Goal: Find contact information: Find contact information

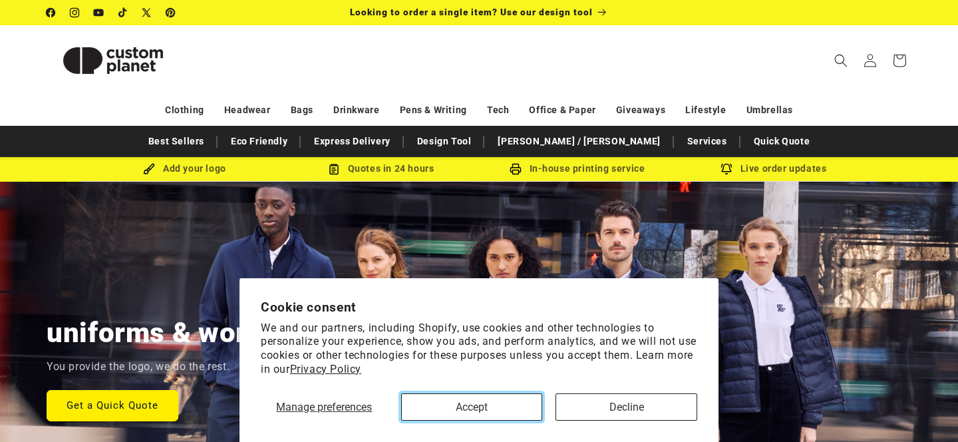
click at [490, 402] on button "Accept" at bounding box center [472, 406] width 142 height 27
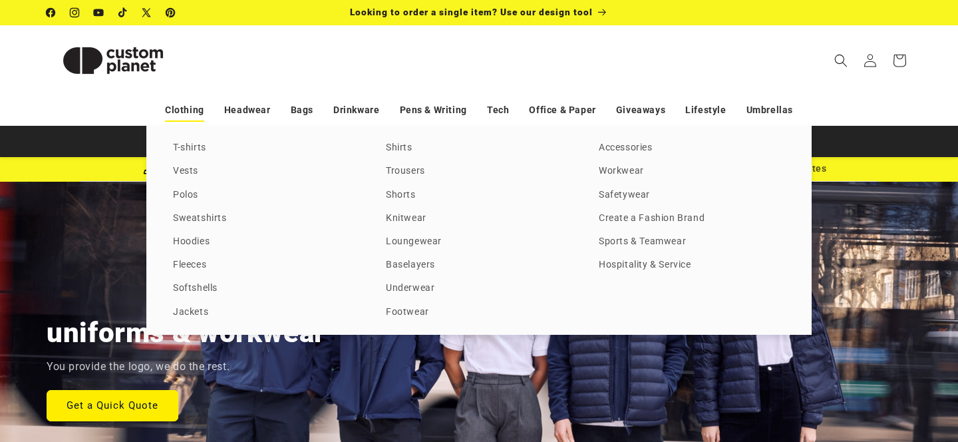
click at [189, 111] on link "Clothing" at bounding box center [184, 109] width 39 height 23
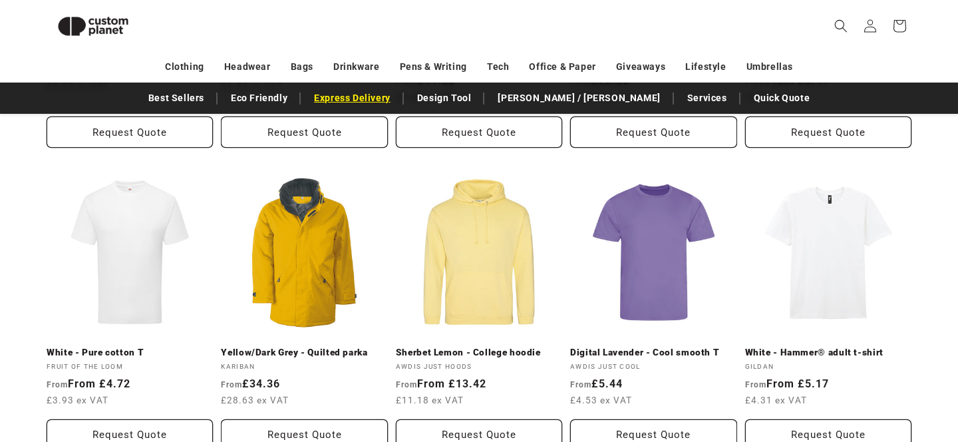
scroll to position [523, 0]
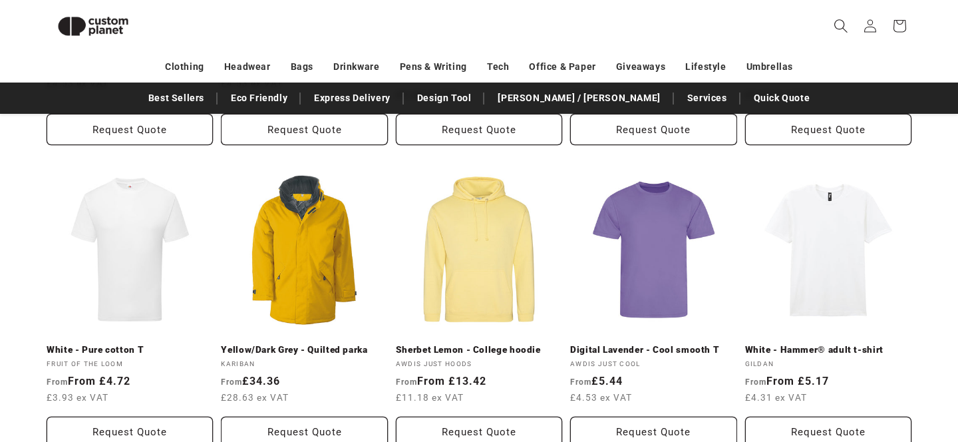
click at [839, 22] on icon "Search" at bounding box center [841, 26] width 14 height 14
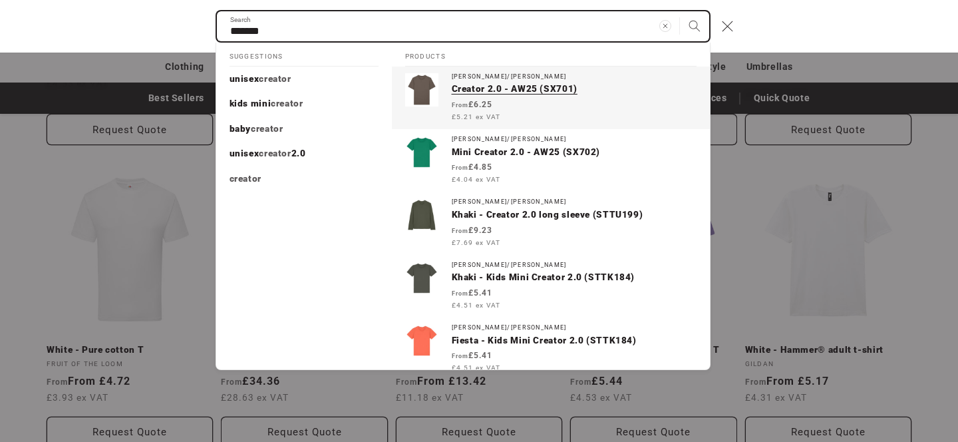
type input "*******"
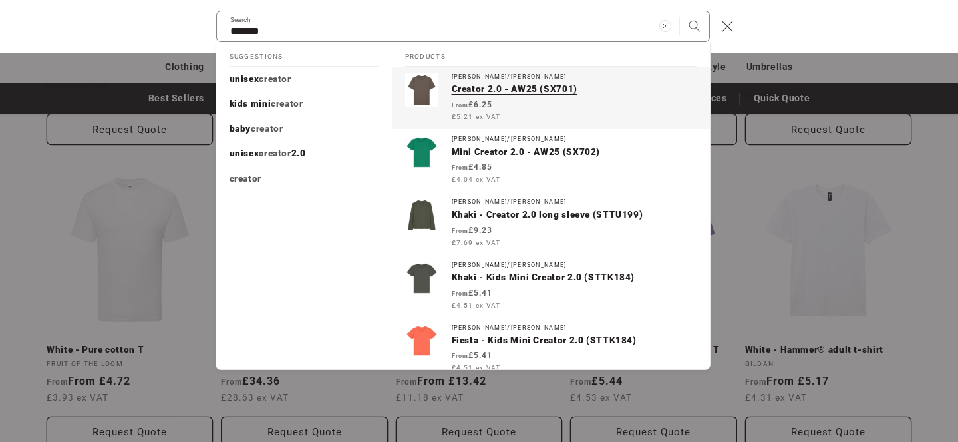
click at [577, 104] on div "Regular price From £6.25 £5.21 ex VAT Regular price Sale price £6.25 Unit price…" at bounding box center [574, 110] width 245 height 24
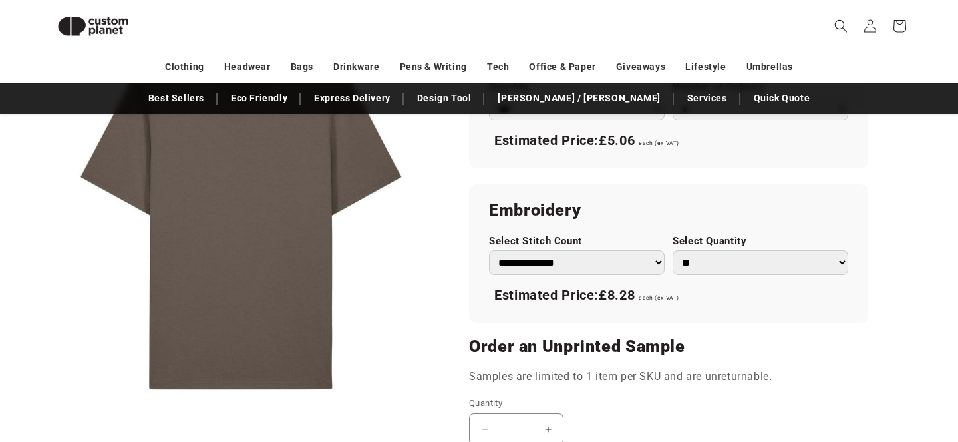
scroll to position [811, 0]
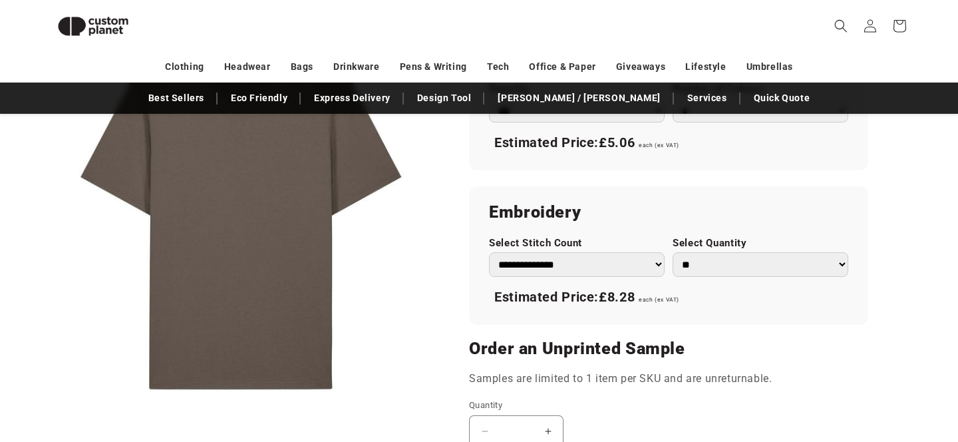
click at [727, 268] on select "** ** *** *** *** **** **** ****" at bounding box center [761, 264] width 176 height 25
click at [673, 252] on select "** ** *** *** *** **** **** ****" at bounding box center [761, 264] width 176 height 25
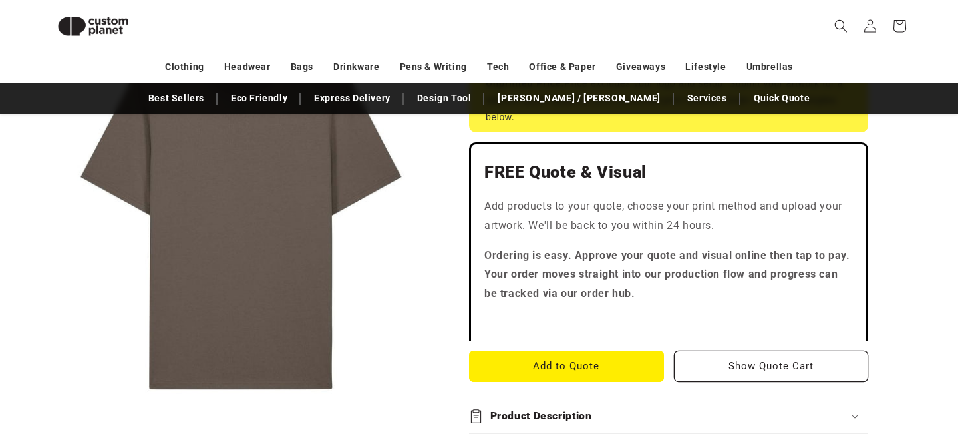
scroll to position [0, 0]
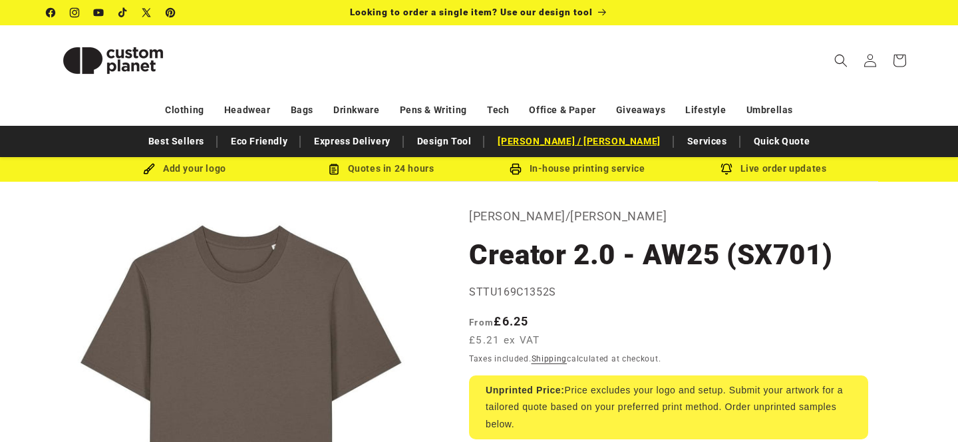
click at [586, 140] on link "[PERSON_NAME]nle[PERSON_NAME]" at bounding box center [579, 141] width 176 height 23
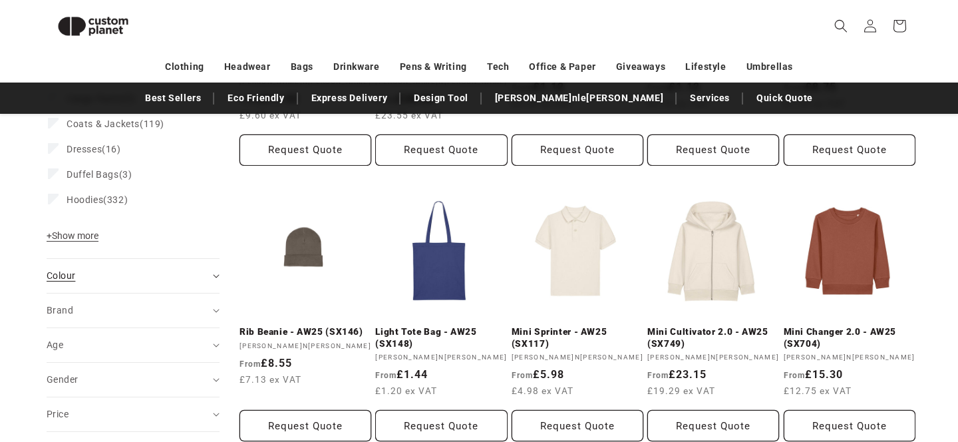
scroll to position [511, 0]
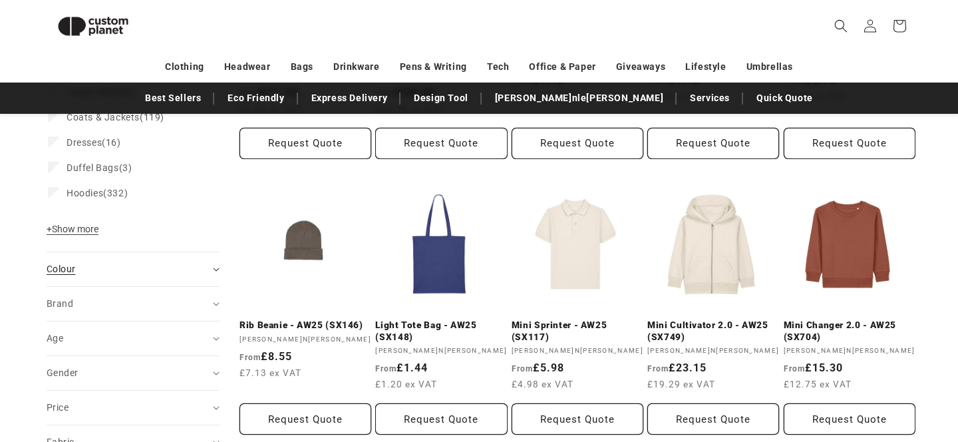
click at [66, 279] on summary "Colour (0)" at bounding box center [133, 269] width 173 height 34
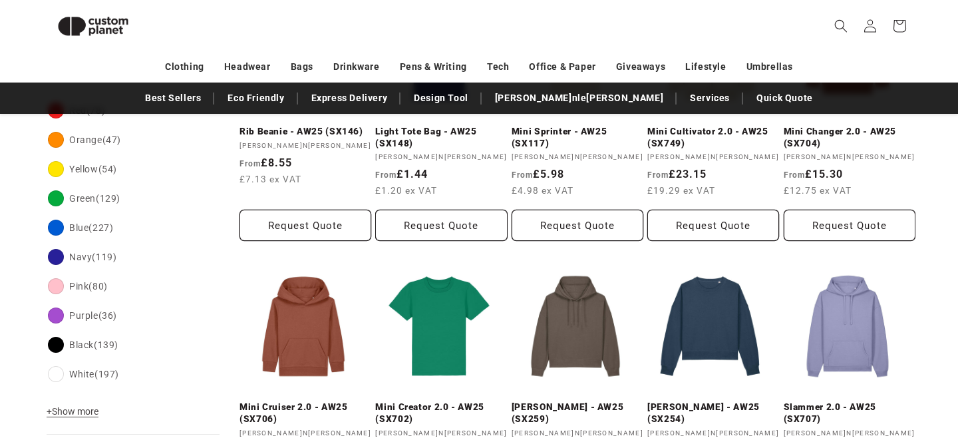
scroll to position [769, 0]
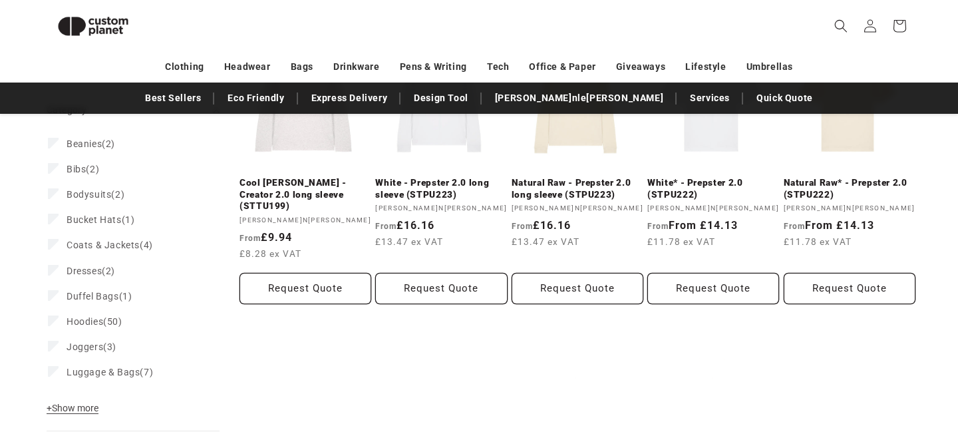
scroll to position [371, 0]
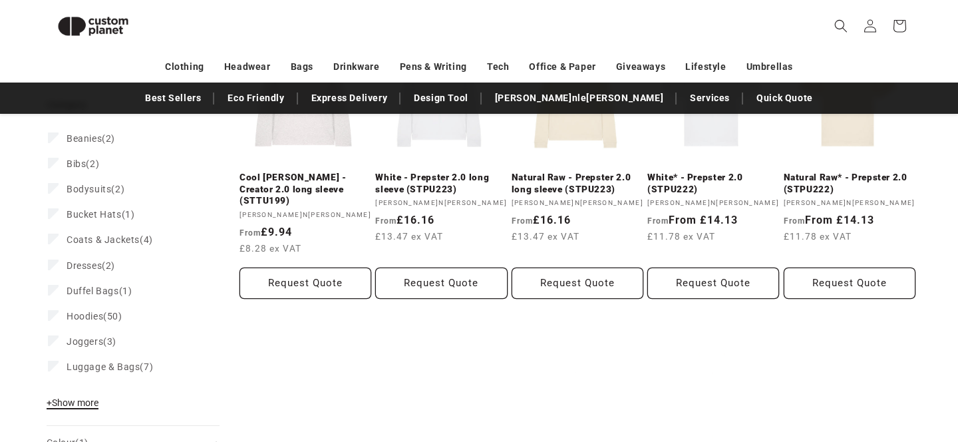
click at [79, 403] on span "+ Show more" at bounding box center [73, 402] width 52 height 11
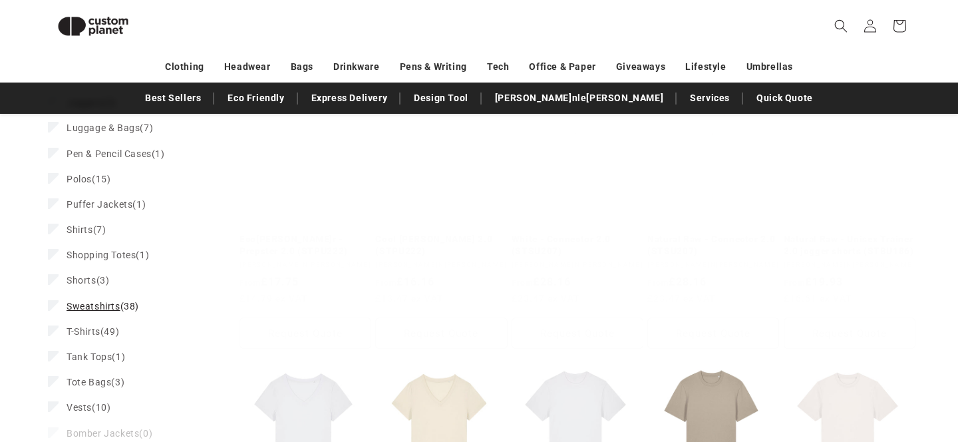
scroll to position [643, 0]
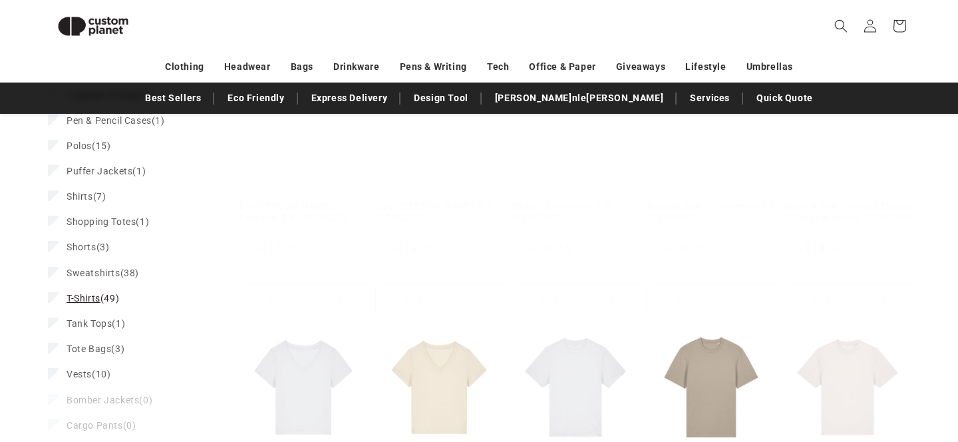
click at [80, 298] on span "T-Shirts" at bounding box center [84, 298] width 34 height 11
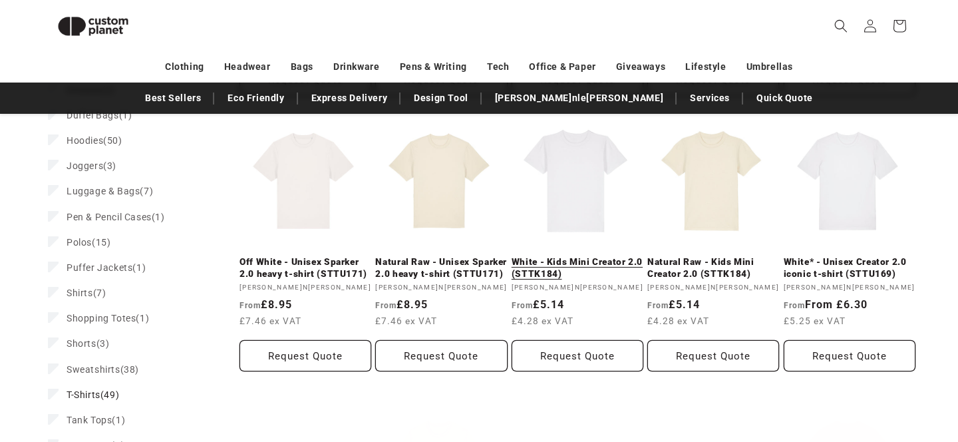
scroll to position [573, 0]
click at [852, 276] on link "White* - Unisex Creator 2.0 iconic t-shirt (STTU169)" at bounding box center [850, 268] width 132 height 23
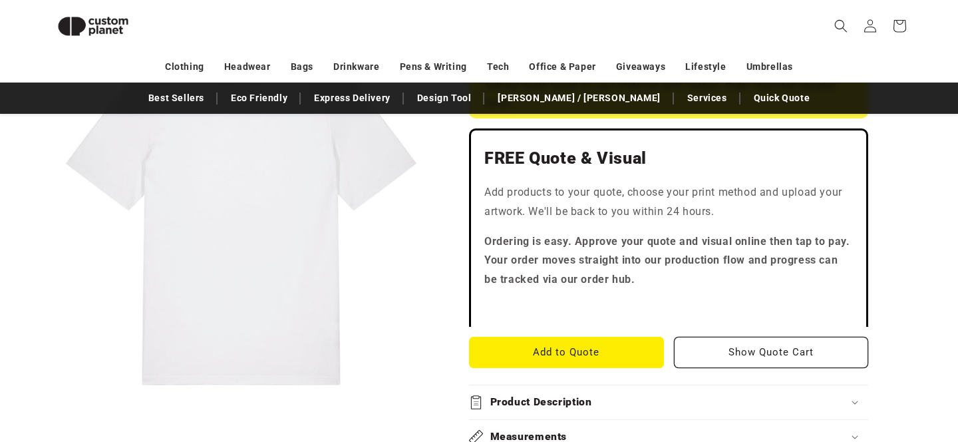
scroll to position [352, 0]
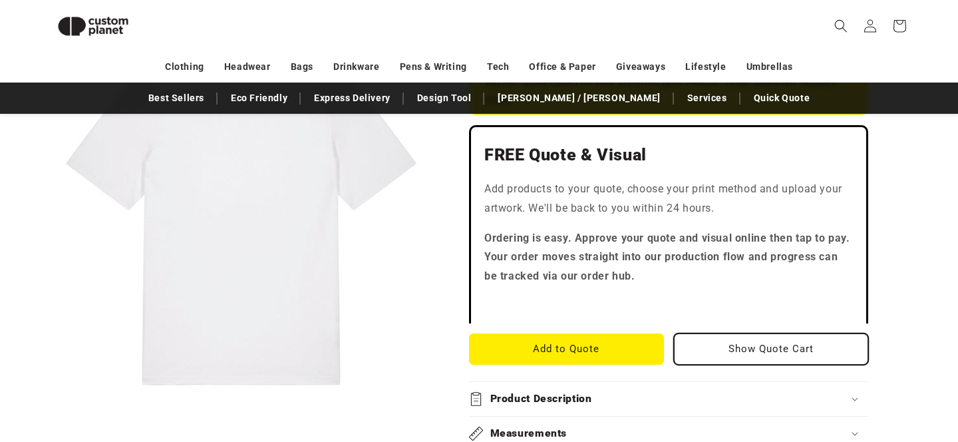
drag, startPoint x: 773, startPoint y: 364, endPoint x: 775, endPoint y: 357, distance: 6.9
click at [773, 364] on button "Show Quote Cart" at bounding box center [771, 348] width 195 height 31
click at [778, 355] on button "Show Quote Cart" at bounding box center [771, 348] width 195 height 31
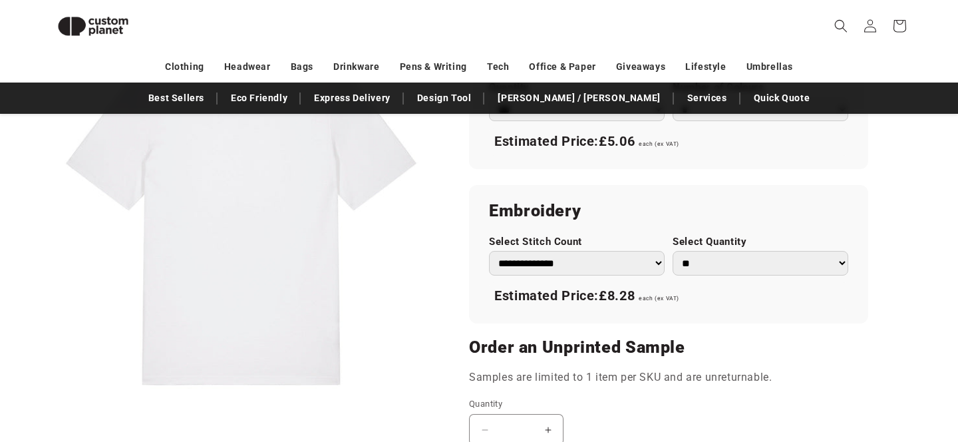
scroll to position [850, 0]
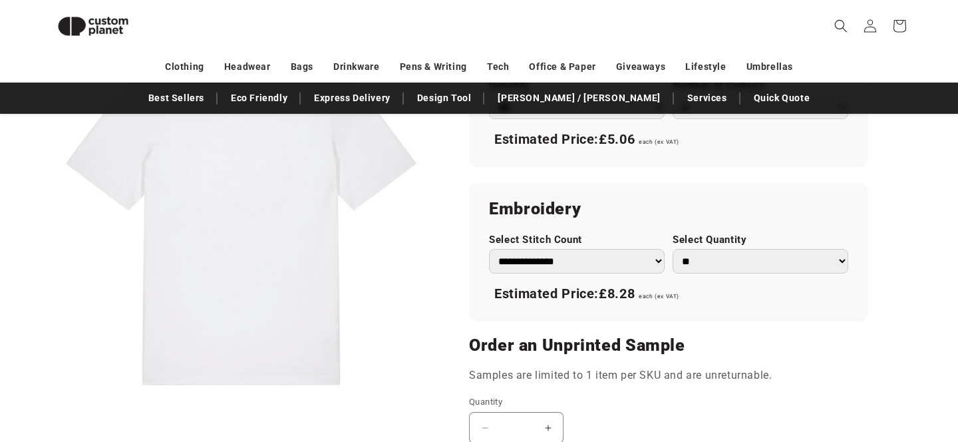
click at [600, 259] on select "**********" at bounding box center [577, 261] width 176 height 25
click at [489, 249] on select "**********" at bounding box center [577, 261] width 176 height 25
click at [723, 257] on select "** ** *** *** *** **** **** ****" at bounding box center [761, 261] width 176 height 25
select select "**"
click at [673, 249] on select "** ** *** *** *** **** **** ****" at bounding box center [761, 261] width 176 height 25
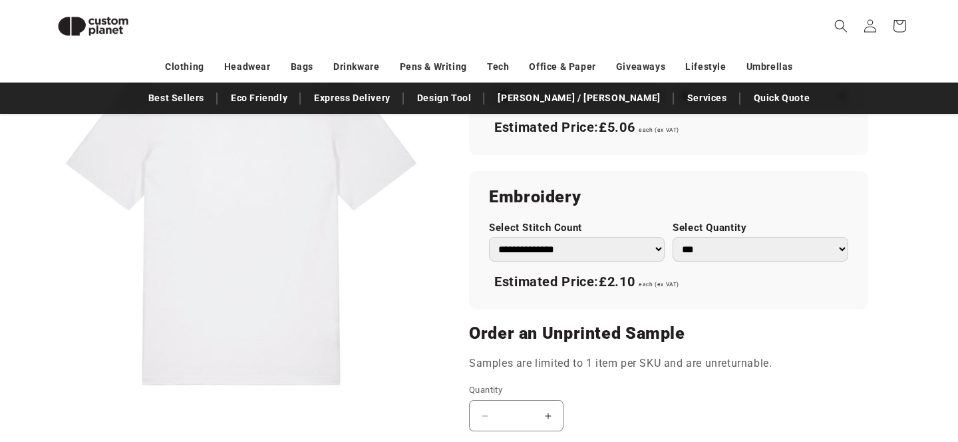
scroll to position [860, 0]
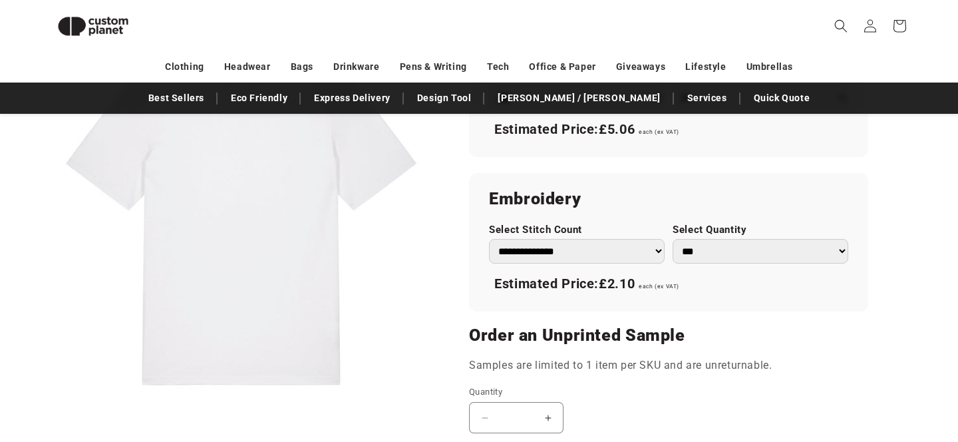
click at [645, 280] on div "Estimated Price: £2.10 each (ex VAT)" at bounding box center [668, 284] width 359 height 28
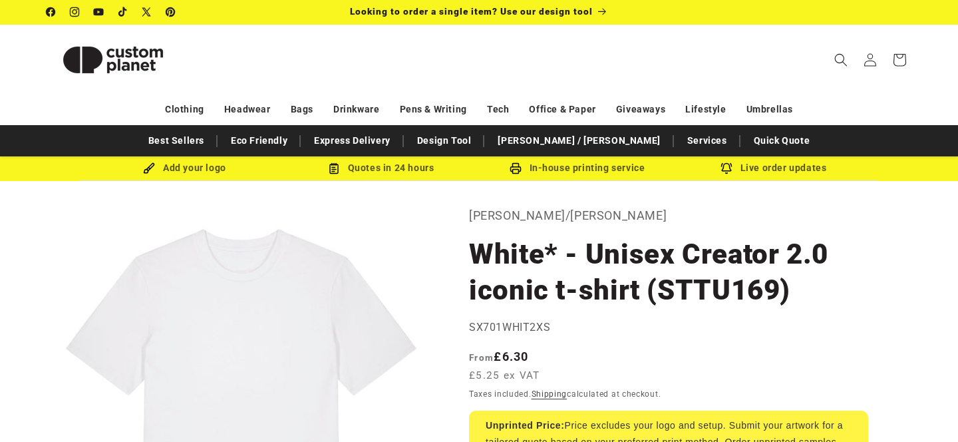
scroll to position [0, 0]
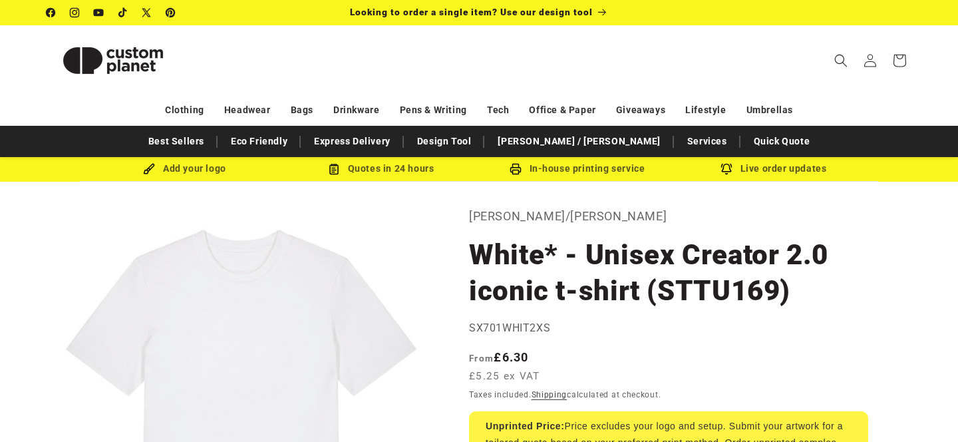
click at [77, 51] on img at bounding box center [113, 61] width 133 height 60
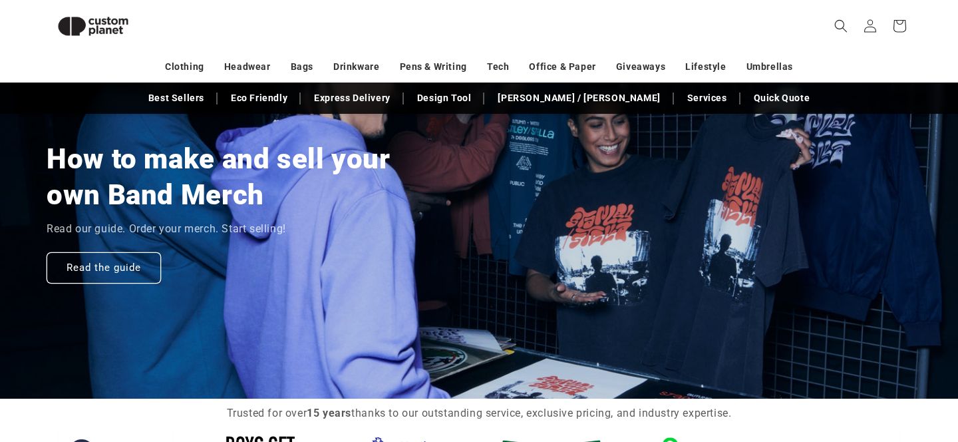
scroll to position [1097, 0]
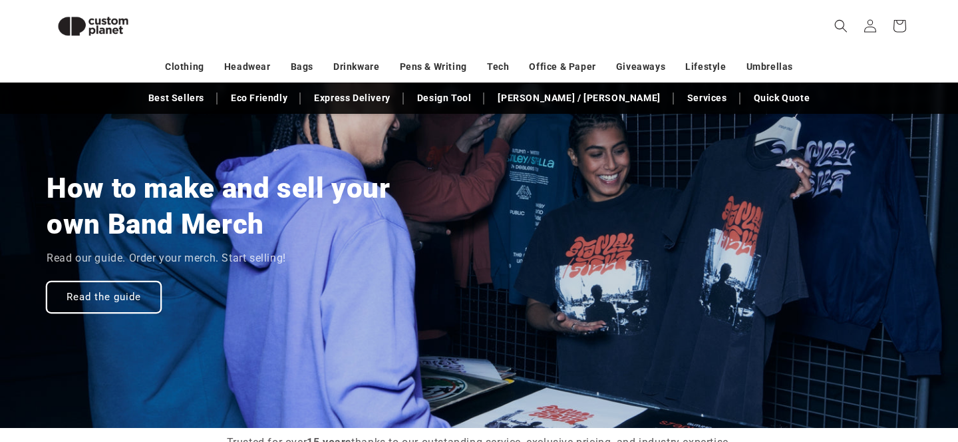
click at [109, 285] on link "Read the guide" at bounding box center [104, 296] width 114 height 31
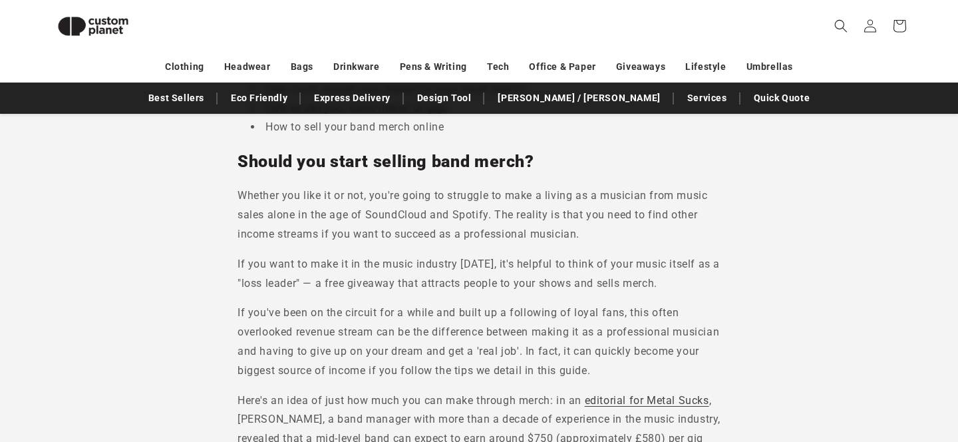
scroll to position [562, 0]
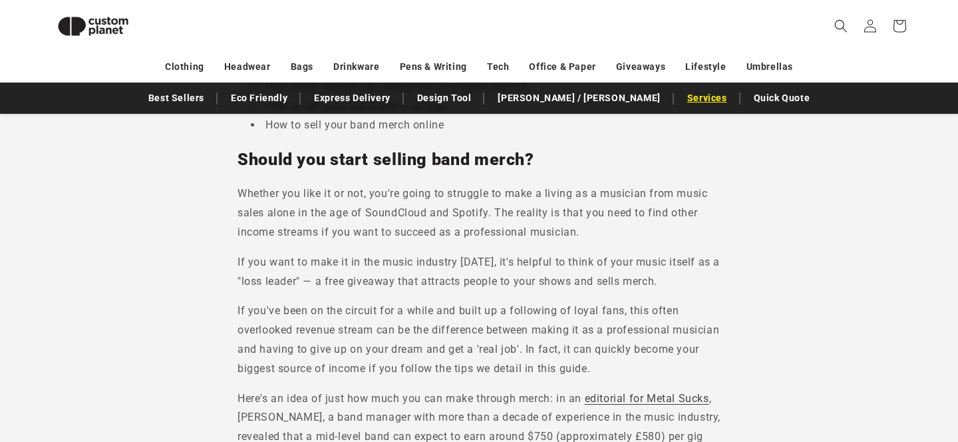
click at [681, 102] on link "Services" at bounding box center [707, 97] width 53 height 23
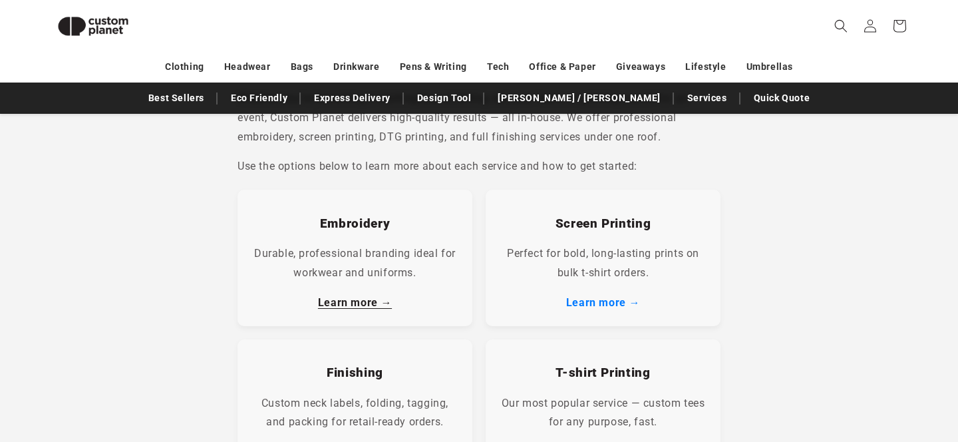
scroll to position [215, 0]
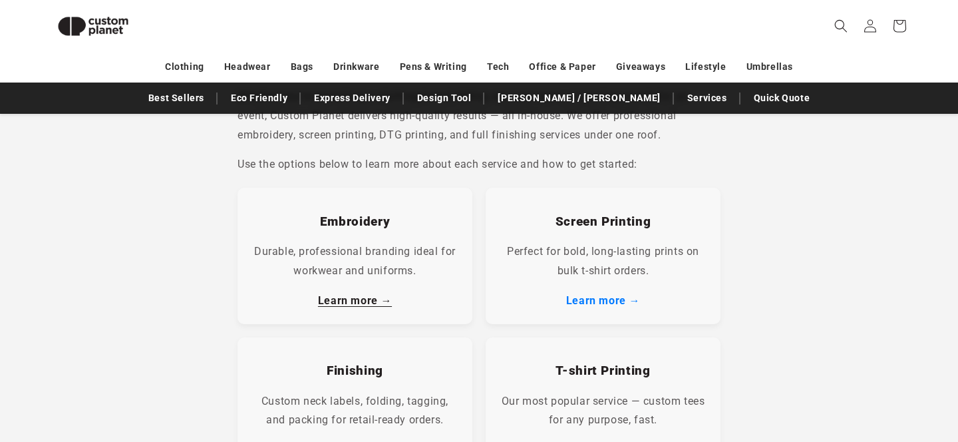
click at [339, 305] on link "Learn more →" at bounding box center [355, 300] width 74 height 13
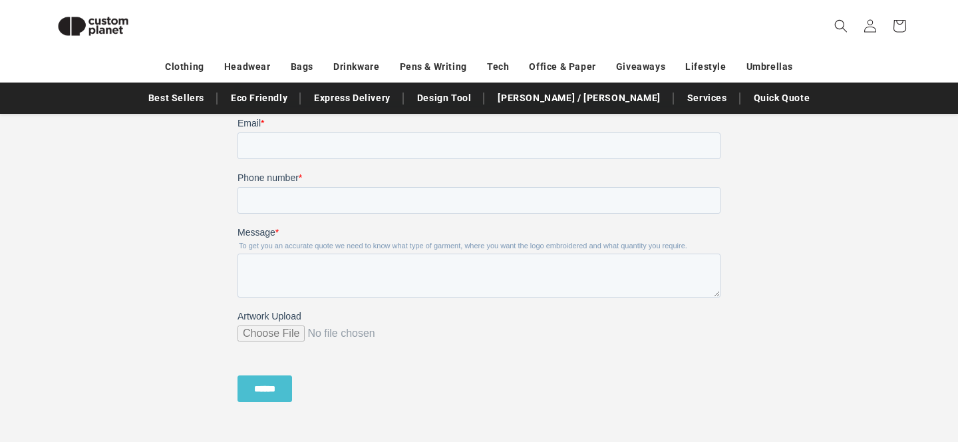
scroll to position [1199, 0]
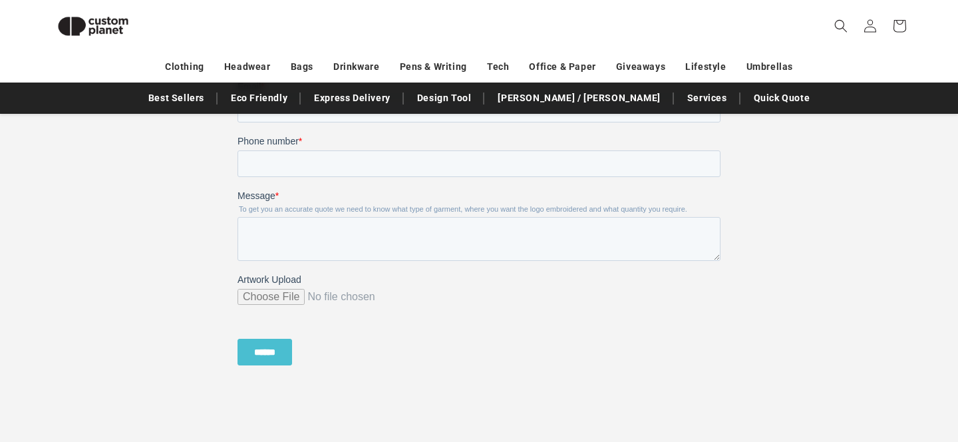
click at [70, 33] on img at bounding box center [93, 26] width 93 height 42
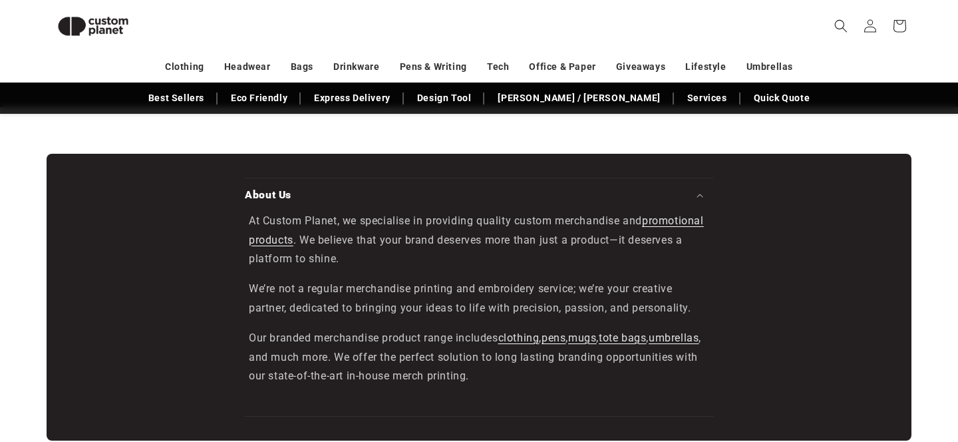
scroll to position [2043, 0]
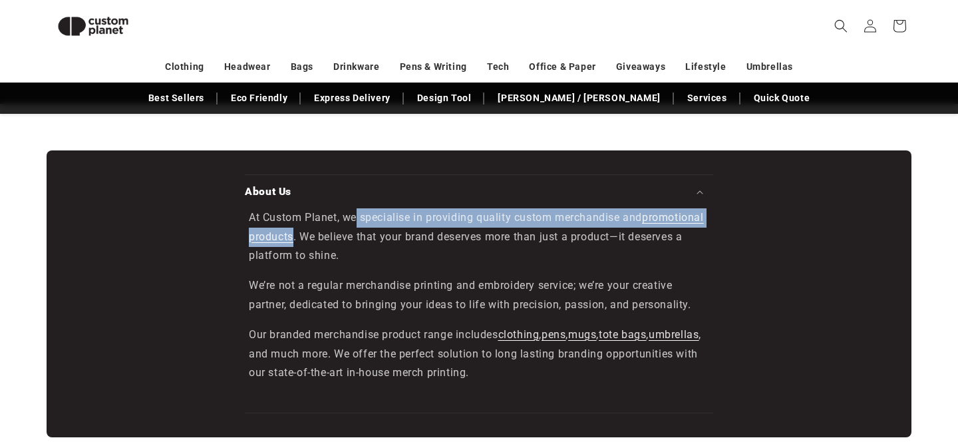
drag, startPoint x: 359, startPoint y: 218, endPoint x: 295, endPoint y: 238, distance: 66.9
click at [295, 238] on p "At Custom Planet, we specialise in providing quality custom merchandise and pro…" at bounding box center [479, 236] width 460 height 57
copy p "specialise in providing quality custom merchandise and promotional products"
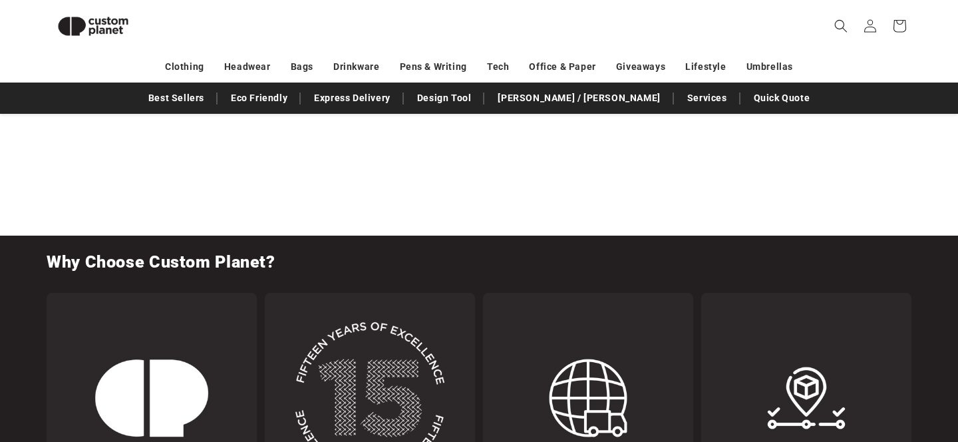
scroll to position [0, 0]
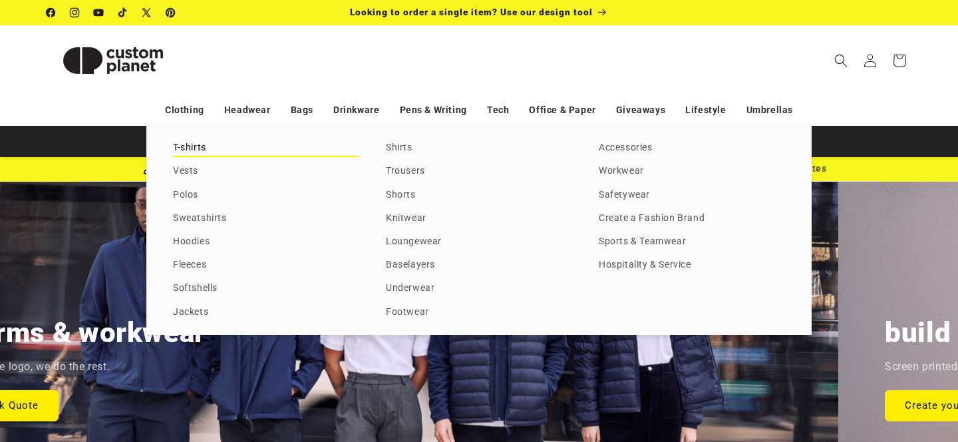
click at [204, 145] on link "T-shirts" at bounding box center [266, 148] width 186 height 18
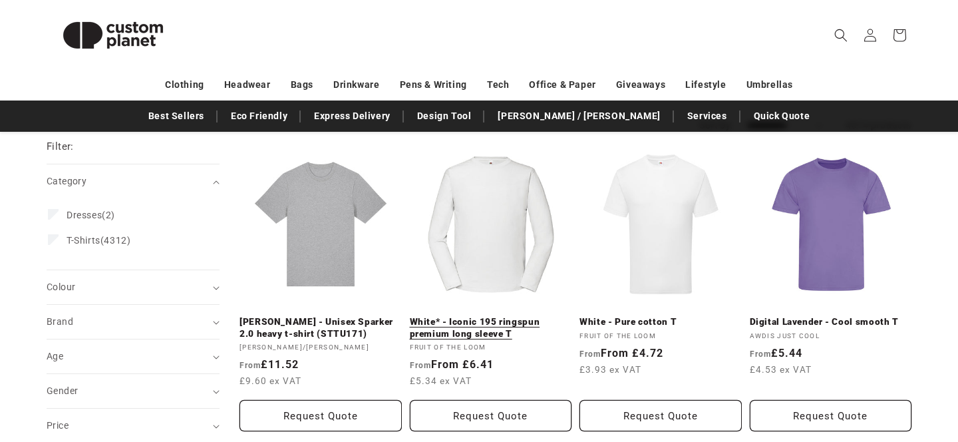
scroll to position [153, 0]
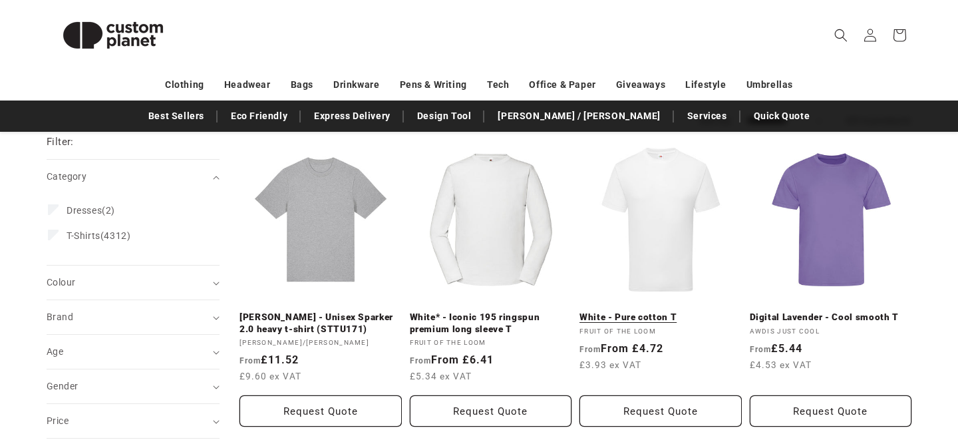
click at [681, 311] on link "White - Pure cotton T" at bounding box center [661, 317] width 162 height 12
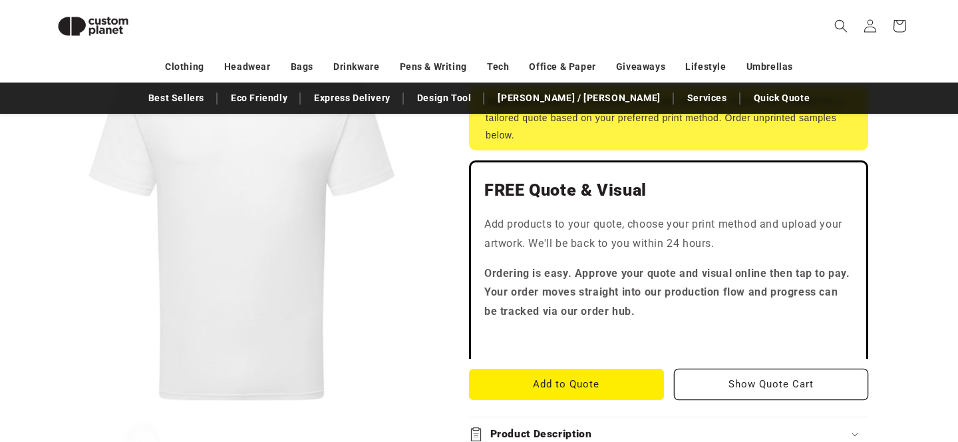
scroll to position [279, 0]
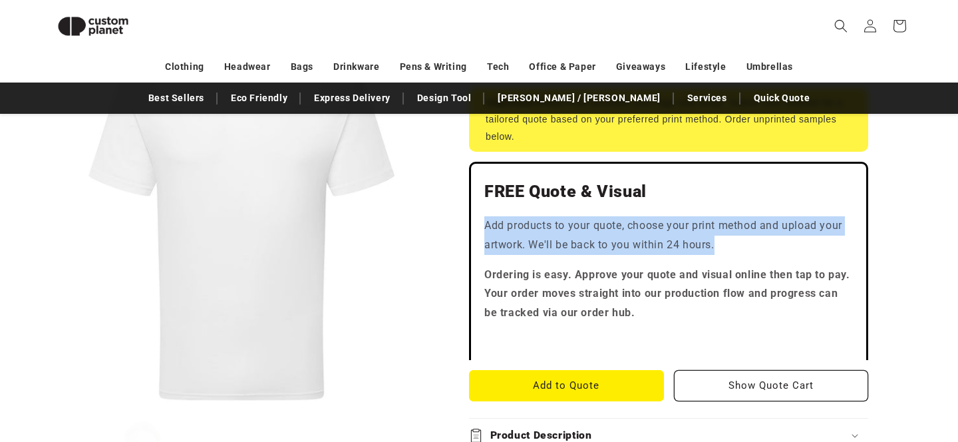
drag, startPoint x: 721, startPoint y: 242, endPoint x: 486, endPoint y: 231, distance: 234.5
click at [486, 231] on p "Add products to your quote, choose your print method and upload your artwork. W…" at bounding box center [668, 235] width 369 height 39
copy p "Add products to your quote, choose your print method and upload your artwork. W…"
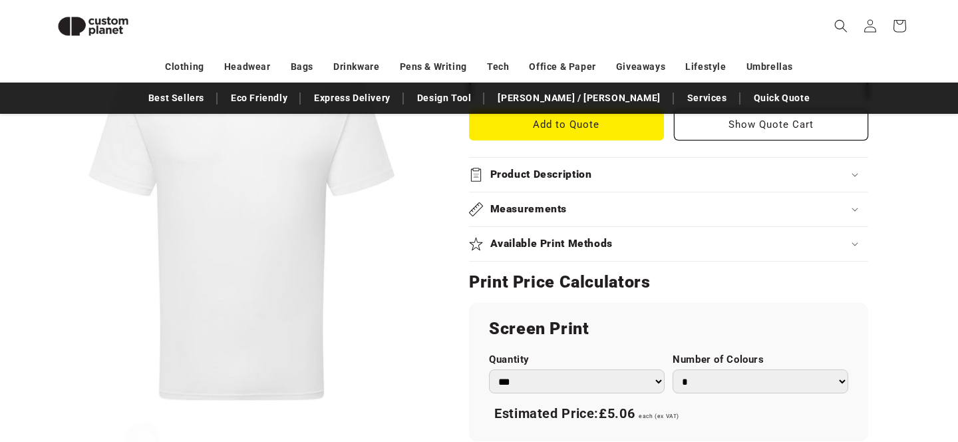
scroll to position [541, 0]
click at [584, 242] on h2 "Available Print Methods" at bounding box center [551, 243] width 123 height 14
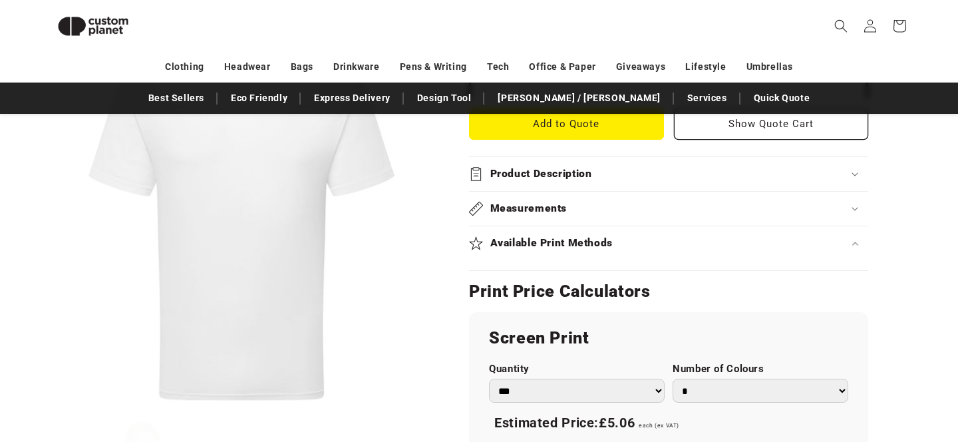
click at [582, 243] on h2 "Available Print Methods" at bounding box center [551, 243] width 123 height 14
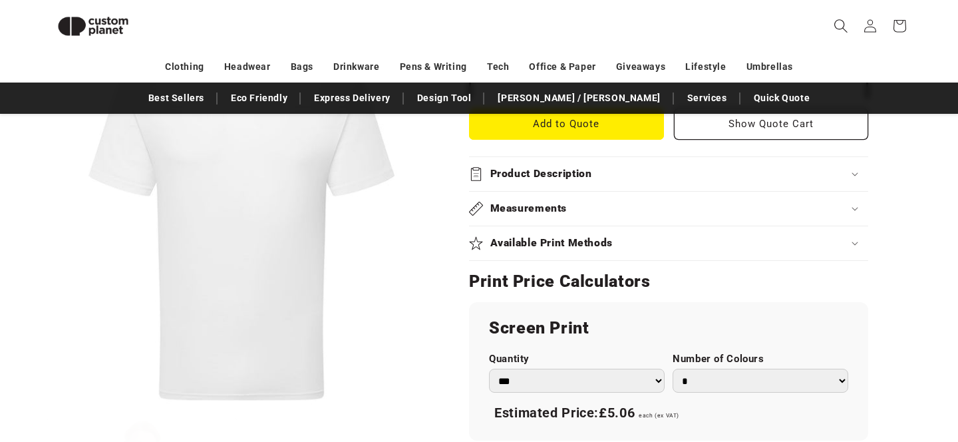
click at [848, 22] on span "Search" at bounding box center [840, 25] width 29 height 29
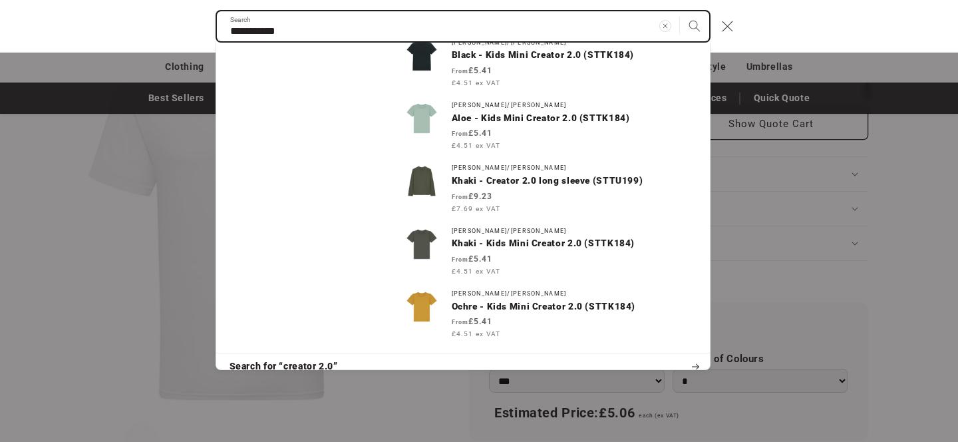
scroll to position [233, 0]
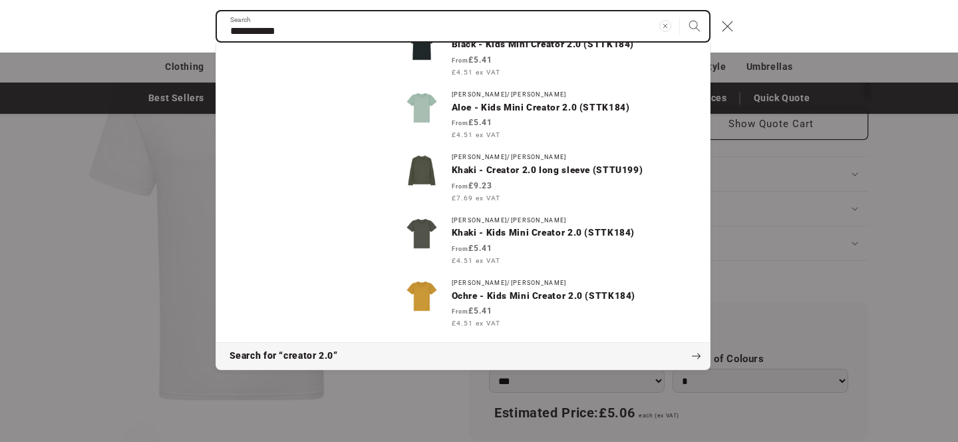
type input "**********"
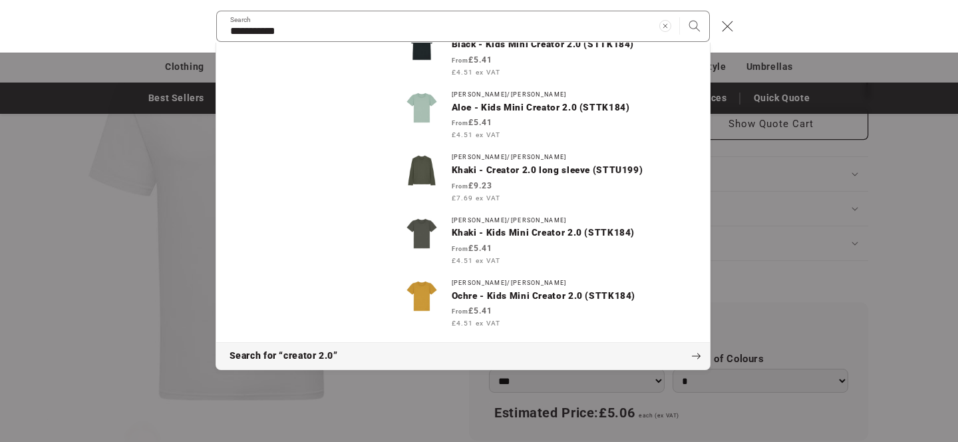
click at [266, 357] on span "Search for “creator 2.0”" at bounding box center [284, 355] width 108 height 13
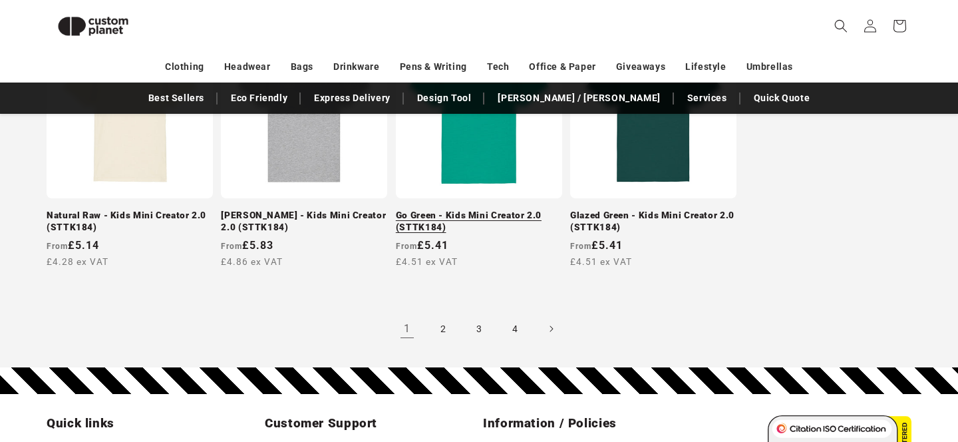
scroll to position [1401, 0]
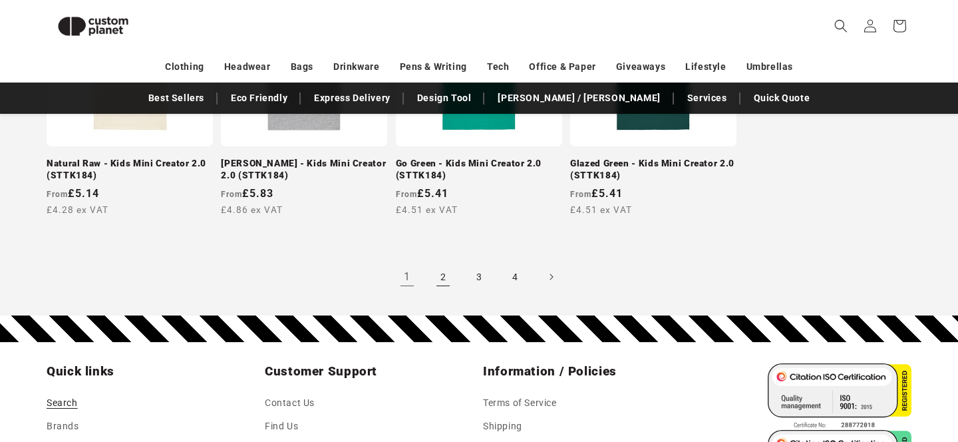
click at [432, 278] on link "2" at bounding box center [442, 276] width 29 height 29
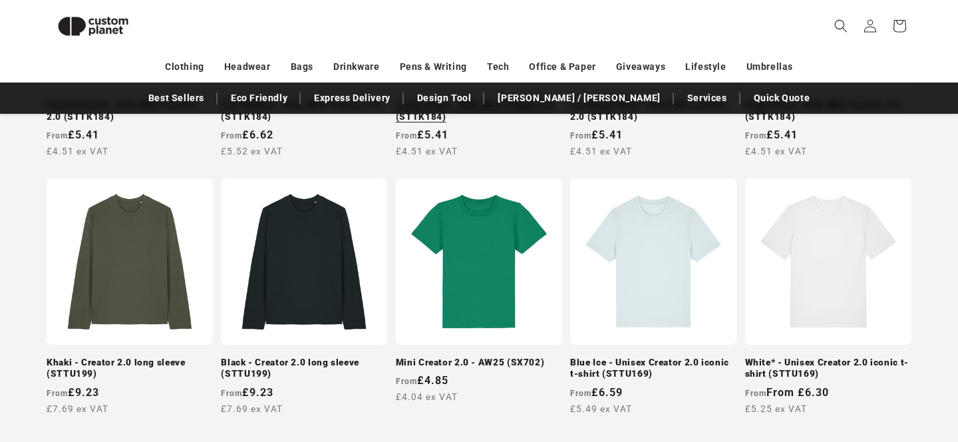
scroll to position [498, 0]
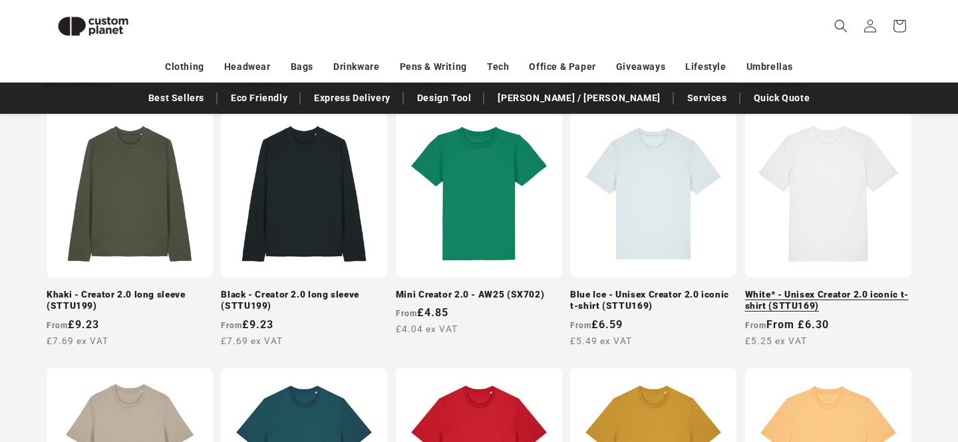
click at [794, 289] on link "White* - Unisex Creator 2.0 iconic t-shirt (STTU169)" at bounding box center [828, 300] width 166 height 23
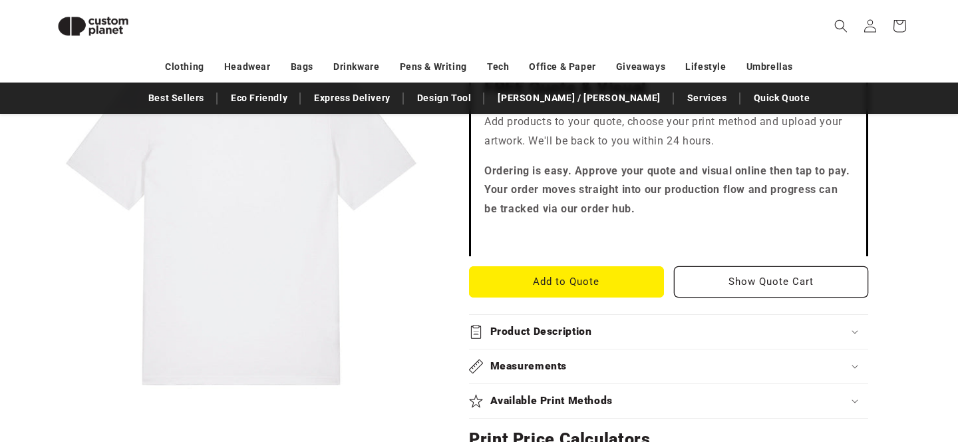
scroll to position [429, 0]
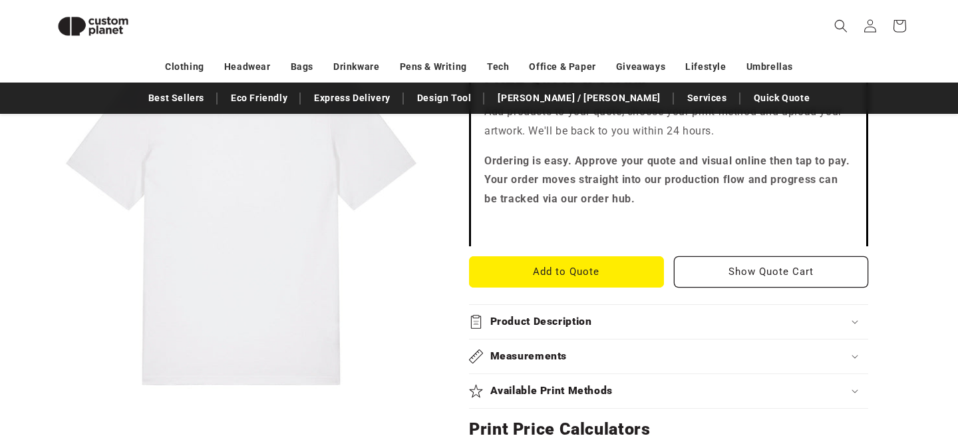
click at [530, 381] on summary "Available Print Methods" at bounding box center [668, 391] width 399 height 34
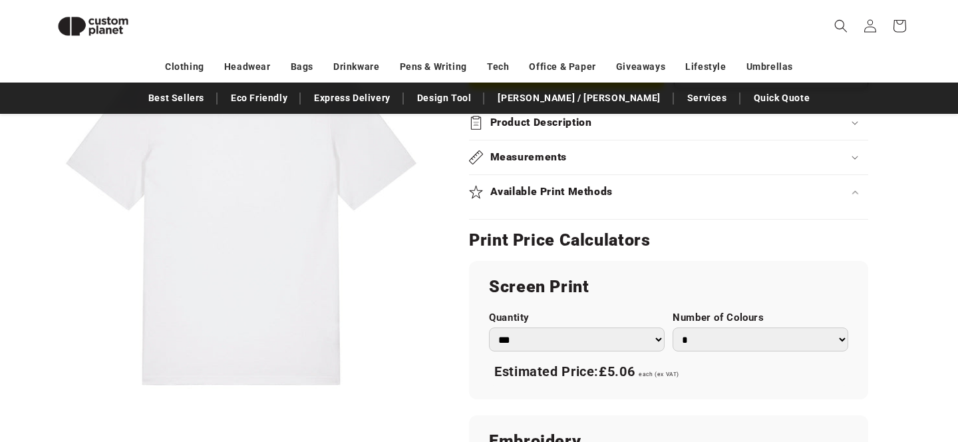
click at [554, 159] on h2 "Measurements" at bounding box center [528, 157] width 77 height 14
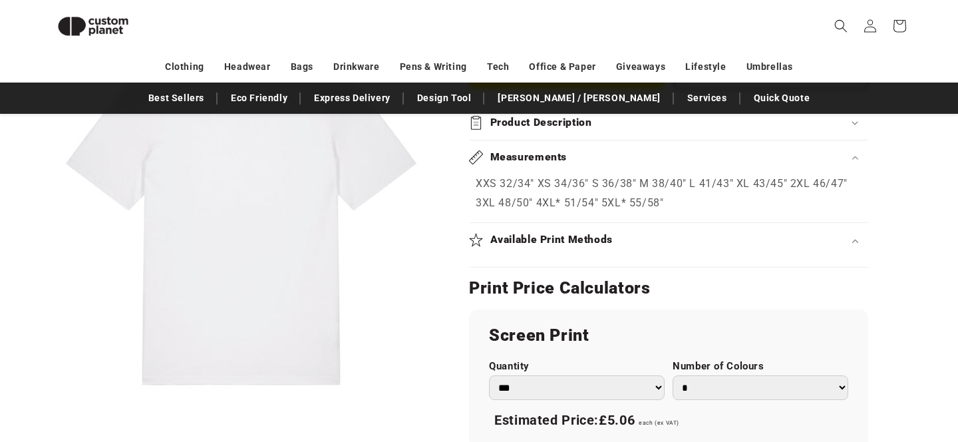
scroll to position [627, 0]
click at [540, 132] on summary "Product Description" at bounding box center [668, 123] width 399 height 34
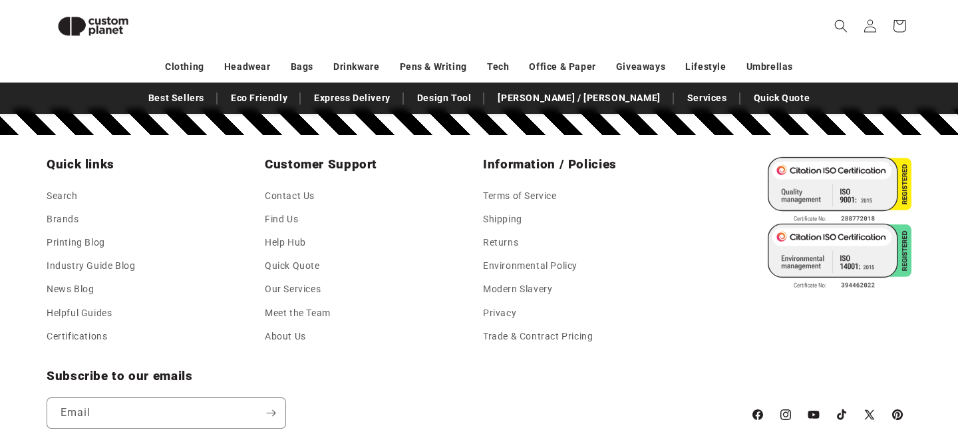
scroll to position [2252, 0]
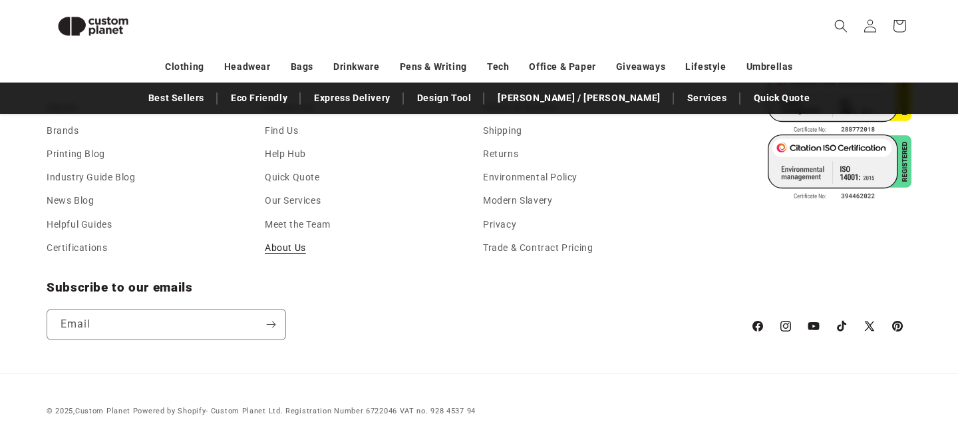
click at [267, 249] on link "About Us" at bounding box center [285, 247] width 41 height 23
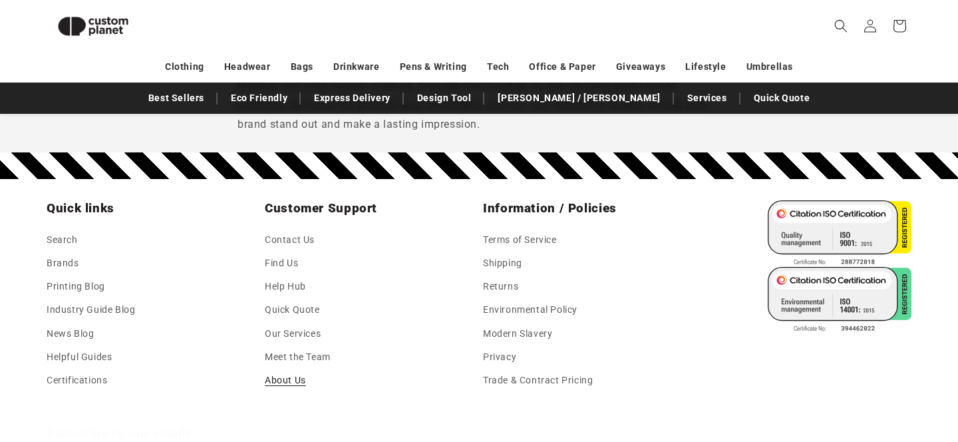
scroll to position [1301, 0]
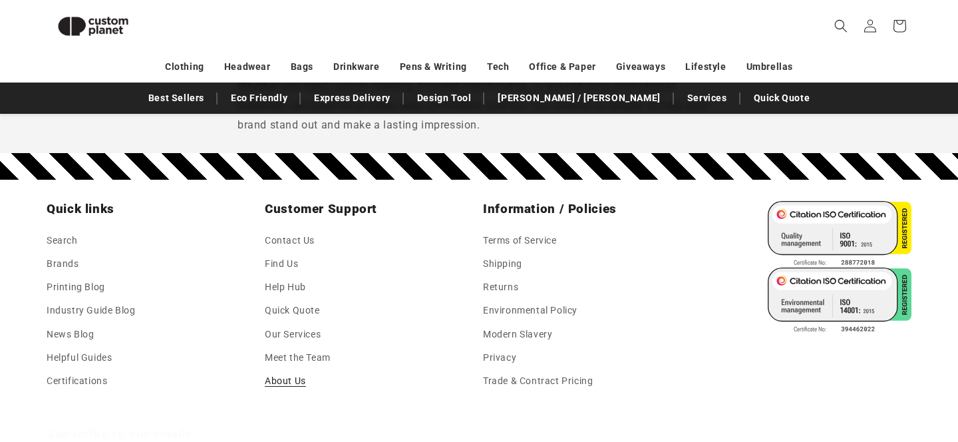
click at [289, 226] on div "Customer Support Contact Us Find Us Help Hub Quick Quote Our Services Meet the …" at bounding box center [370, 297] width 210 height 192
click at [291, 235] on link "Contact Us" at bounding box center [290, 242] width 50 height 20
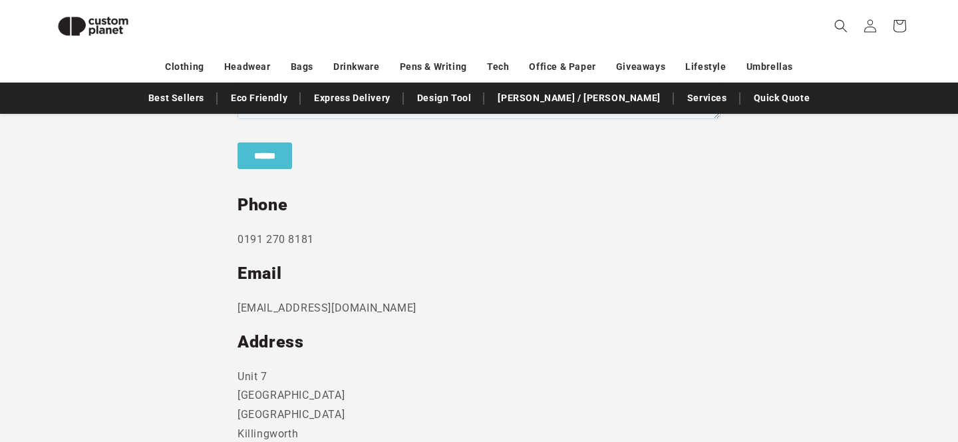
scroll to position [620, 0]
drag, startPoint x: 389, startPoint y: 310, endPoint x: 216, endPoint y: 303, distance: 173.8
click at [216, 303] on section "Send us a message and someone will get back to you within 24 hours. Phone [PHON…" at bounding box center [479, 206] width 958 height 726
copy p "[EMAIL_ADDRESS][DOMAIN_NAME]"
click at [244, 242] on p "0191 270 8181" at bounding box center [479, 240] width 483 height 19
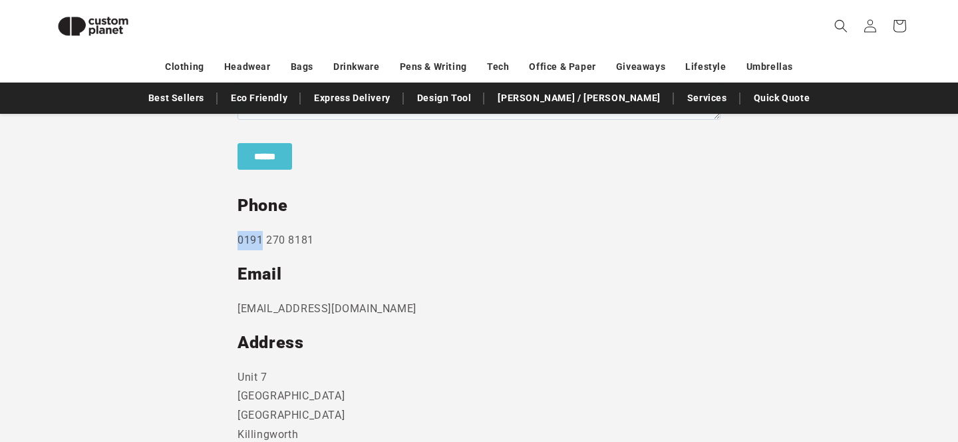
click at [244, 242] on p "0191 270 8181" at bounding box center [479, 240] width 483 height 19
copy div "0191 270 8181"
